Goal: Task Accomplishment & Management: Manage account settings

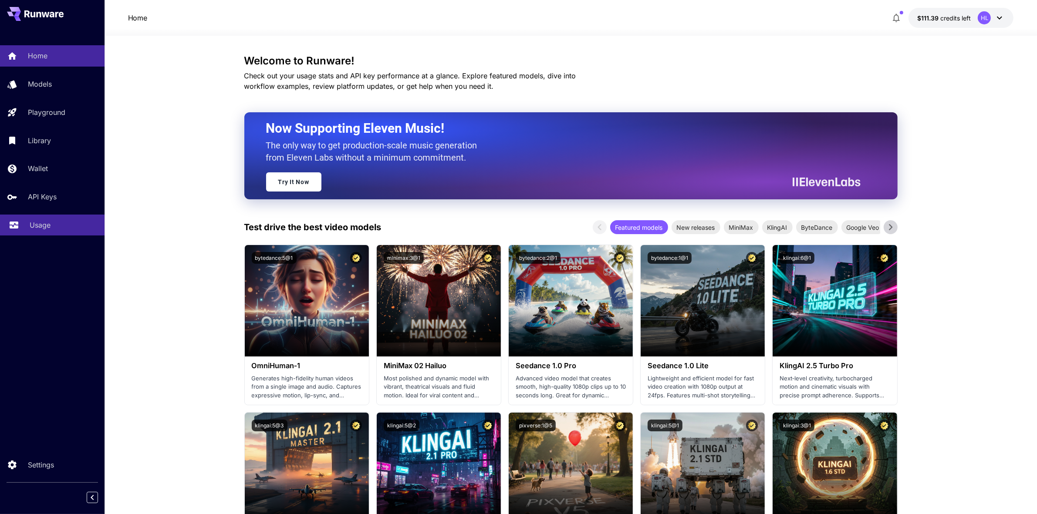
click at [45, 230] on p "Usage" at bounding box center [40, 225] width 21 height 10
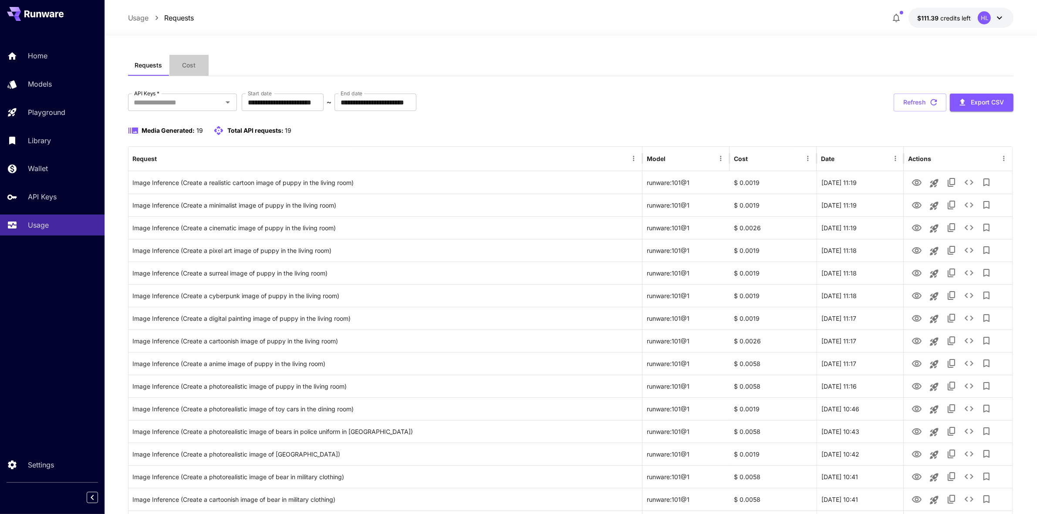
click at [181, 63] on button "Cost" at bounding box center [188, 65] width 39 height 21
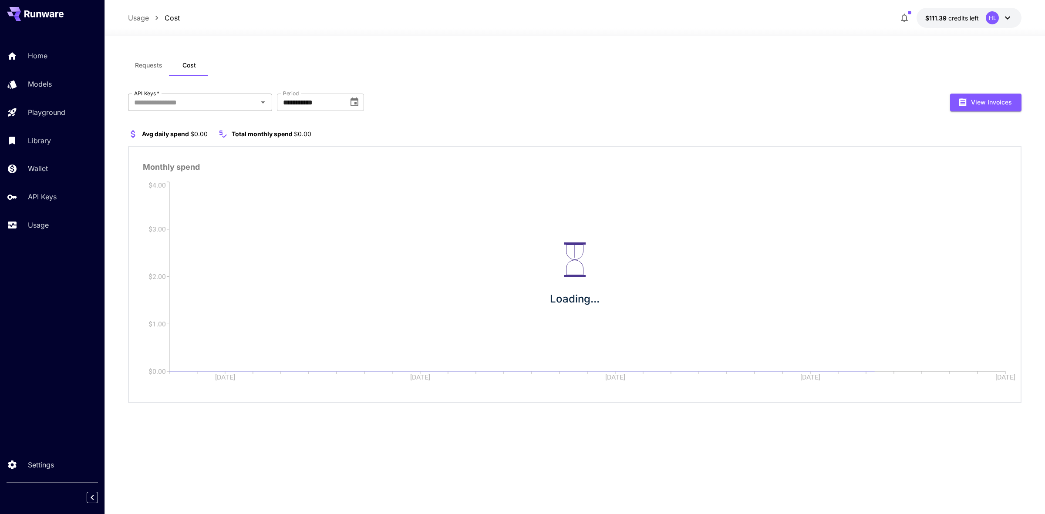
click at [261, 104] on icon "Open" at bounding box center [263, 102] width 10 height 10
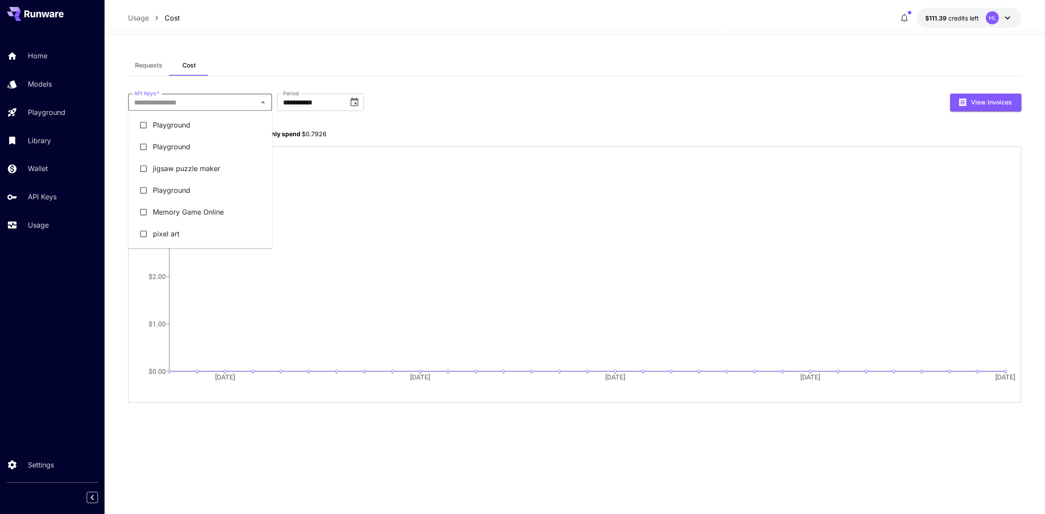
click at [189, 174] on li "jigsaw puzzle maker" at bounding box center [200, 169] width 144 height 22
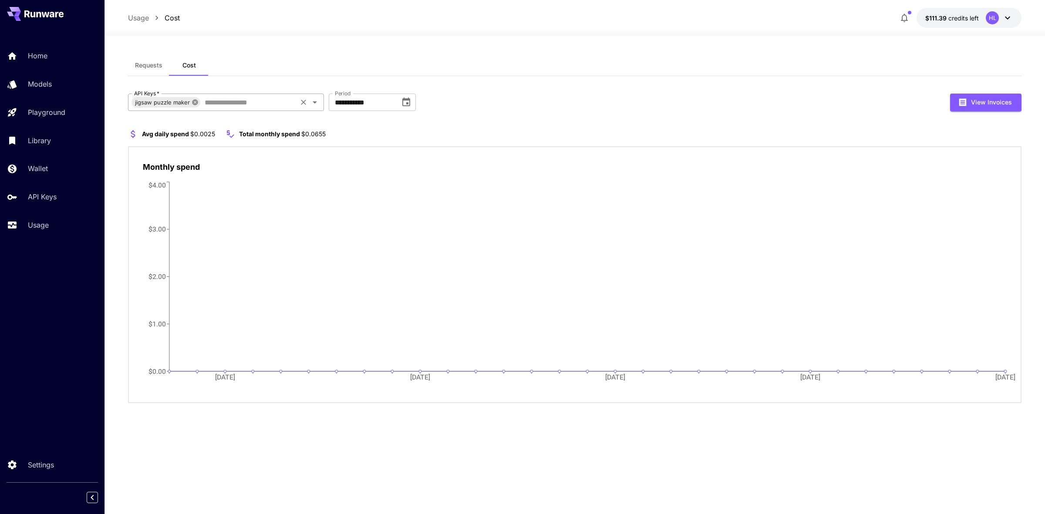
click at [197, 103] on icon at bounding box center [195, 102] width 6 height 6
click at [265, 100] on icon "Open" at bounding box center [263, 102] width 10 height 10
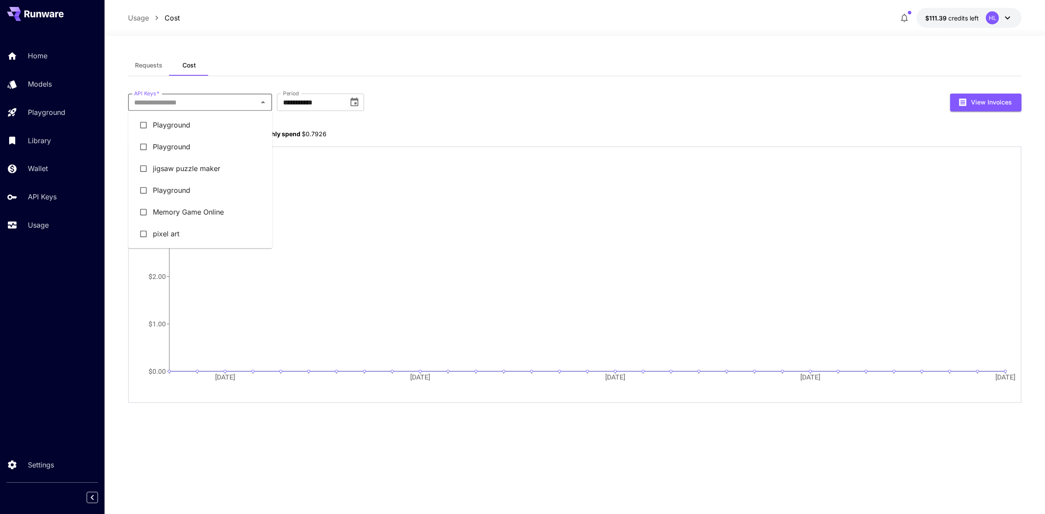
click at [176, 230] on li "pixel art" at bounding box center [200, 234] width 144 height 22
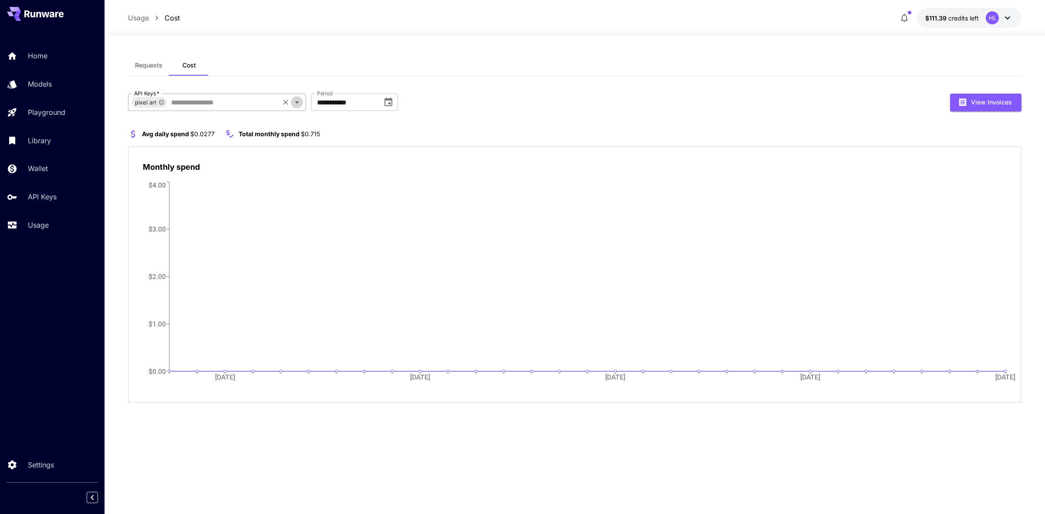
drag, startPoint x: 295, startPoint y: 103, endPoint x: 283, endPoint y: 103, distance: 11.8
click at [283, 103] on div at bounding box center [291, 102] width 23 height 12
click at [283, 102] on icon "Clear" at bounding box center [285, 102] width 9 height 9
click at [522, 120] on div "**********" at bounding box center [575, 249] width 894 height 310
click at [36, 226] on p "Usage" at bounding box center [40, 225] width 21 height 10
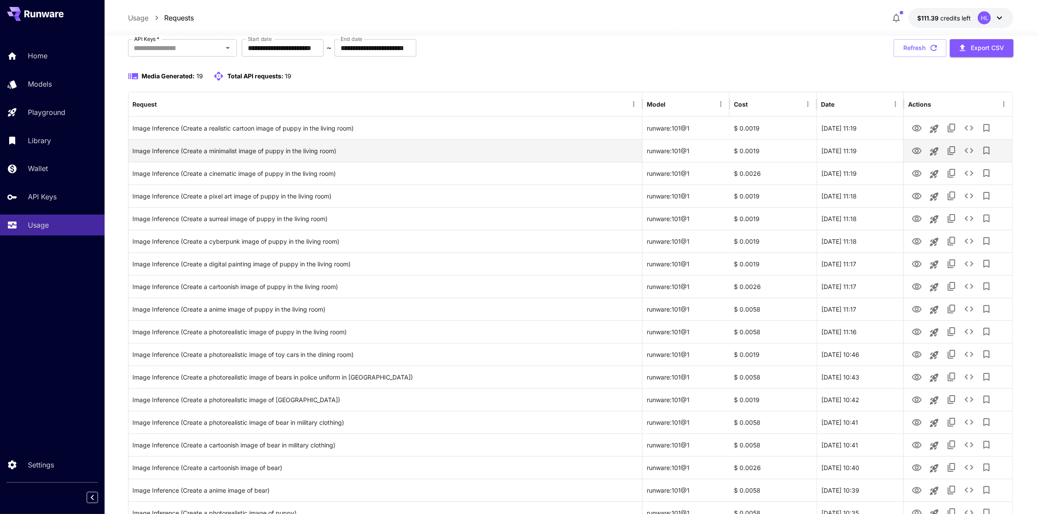
scroll to position [109, 0]
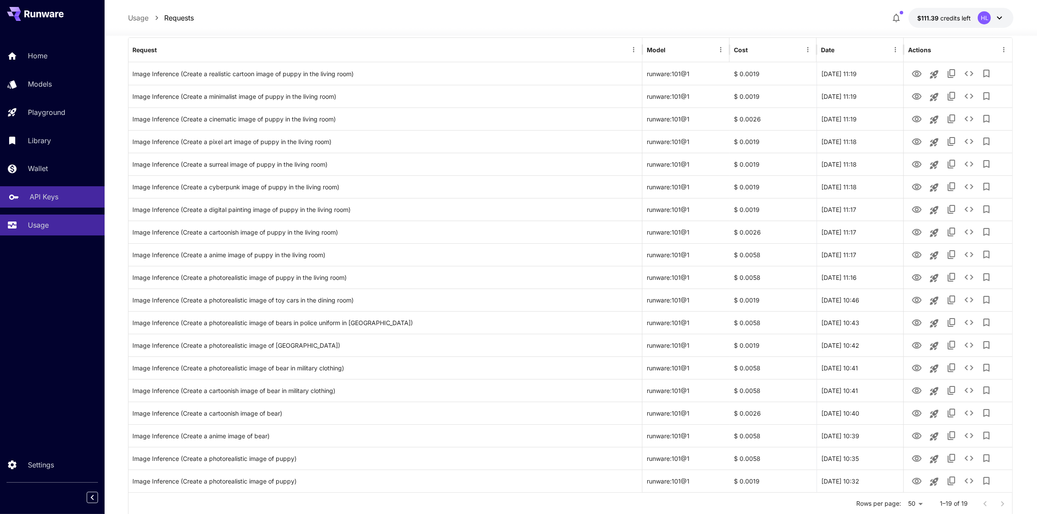
click at [35, 201] on p "API Keys" at bounding box center [44, 197] width 29 height 10
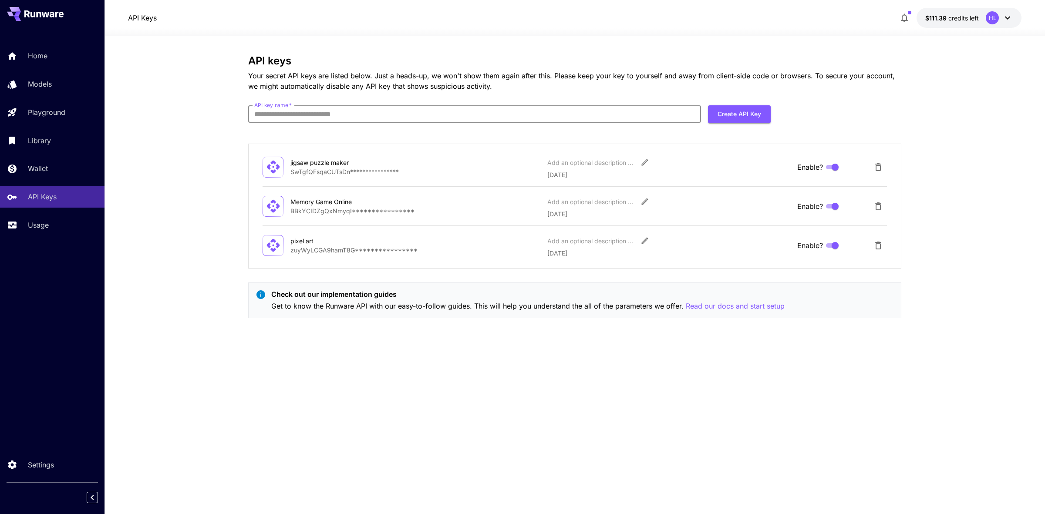
click at [325, 111] on input "API key name   *" at bounding box center [474, 113] width 453 height 17
type input "**********"
click at [755, 122] on button "Create API Key" at bounding box center [739, 114] width 63 height 18
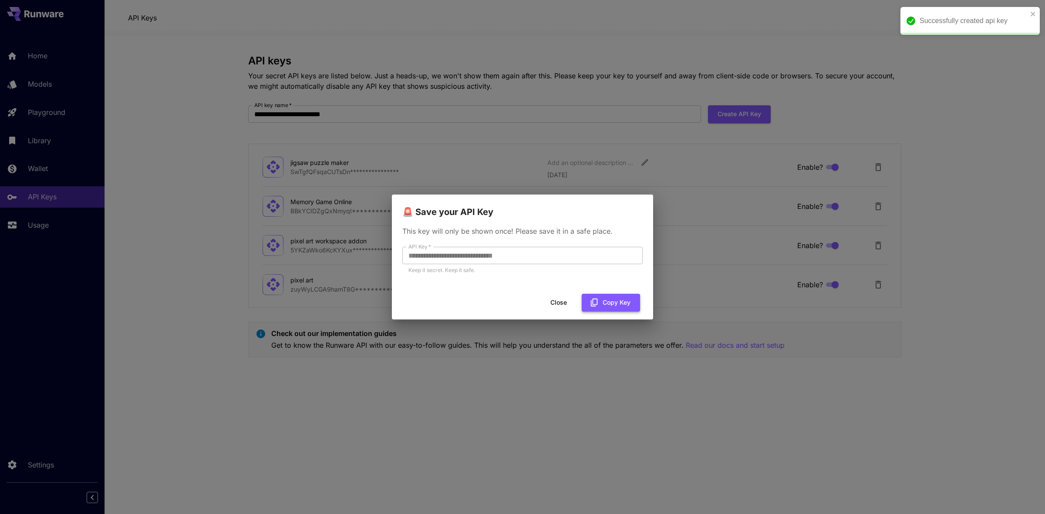
click at [612, 304] on button "Copy Key" at bounding box center [611, 303] width 58 height 18
